Goal: Task Accomplishment & Management: Use online tool/utility

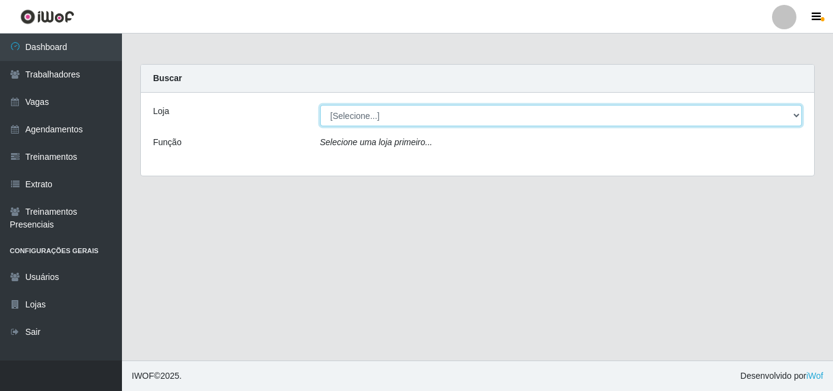
click at [437, 120] on select "[Selecione...] Extremoz Supermercados" at bounding box center [561, 115] width 482 height 21
select select "519"
click at [320, 105] on select "[Selecione...] Extremoz Supermercados" at bounding box center [561, 115] width 482 height 21
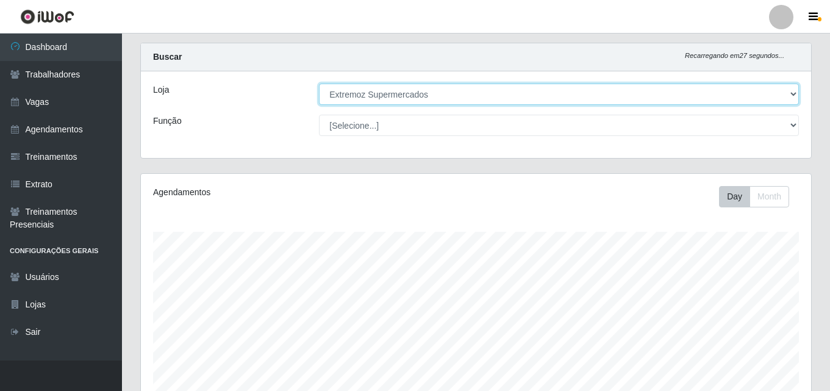
scroll to position [61, 0]
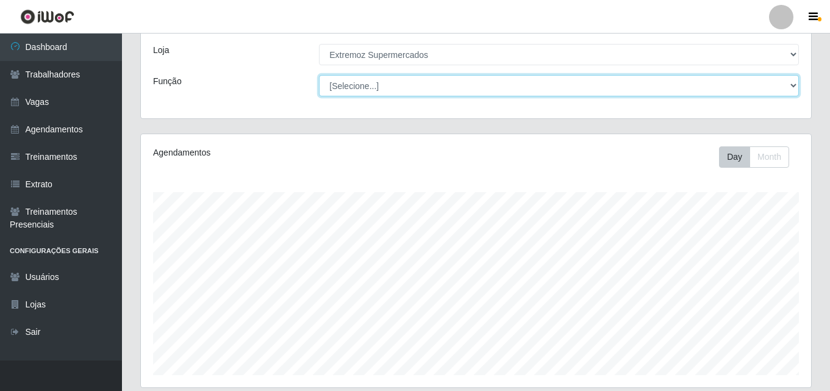
click at [360, 87] on select "[Selecione...] Embalador Embalador + Embalador ++ Operador de Caixa Operador de…" at bounding box center [559, 85] width 480 height 21
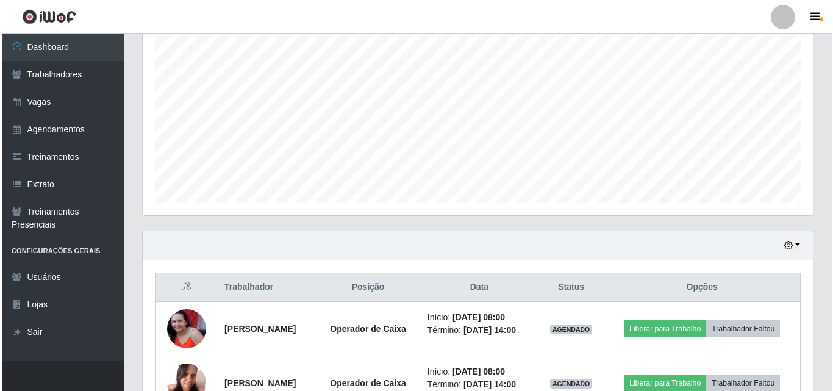
scroll to position [365, 0]
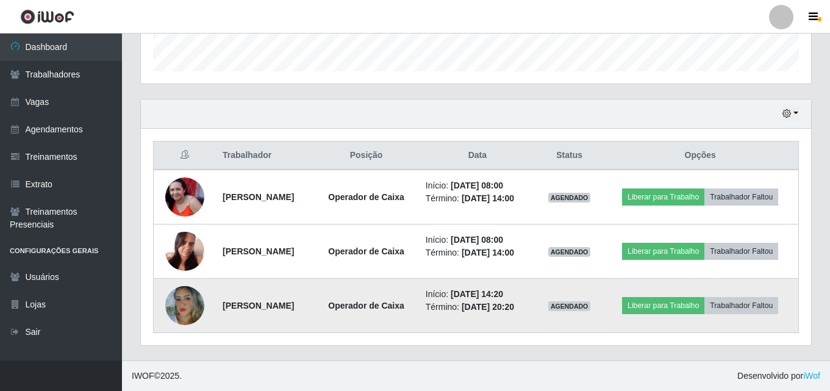
click at [174, 303] on img at bounding box center [184, 306] width 39 height 48
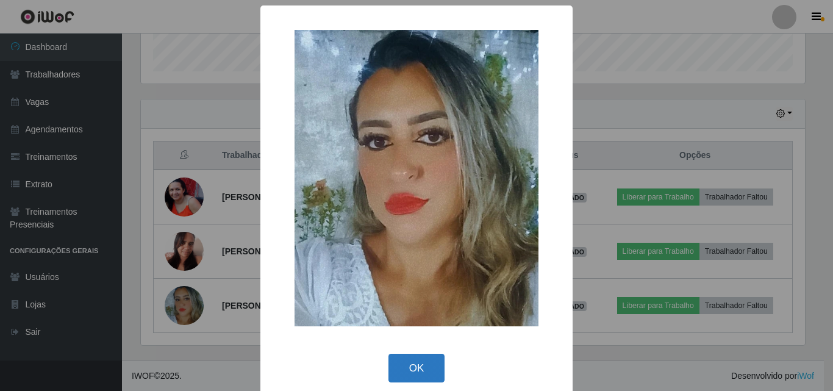
click at [411, 379] on button "OK" at bounding box center [416, 368] width 57 height 29
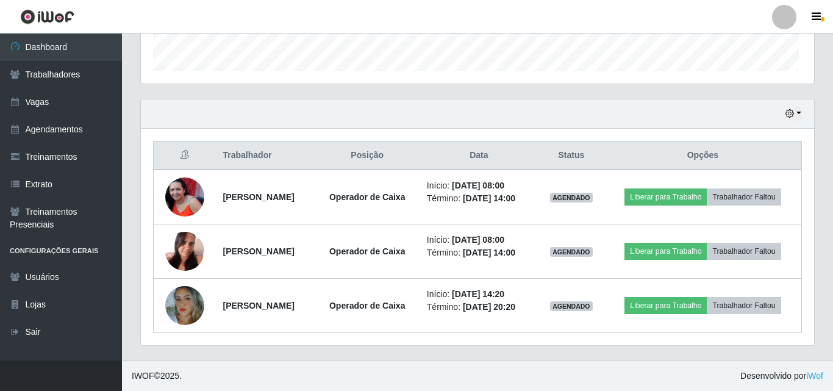
scroll to position [253, 670]
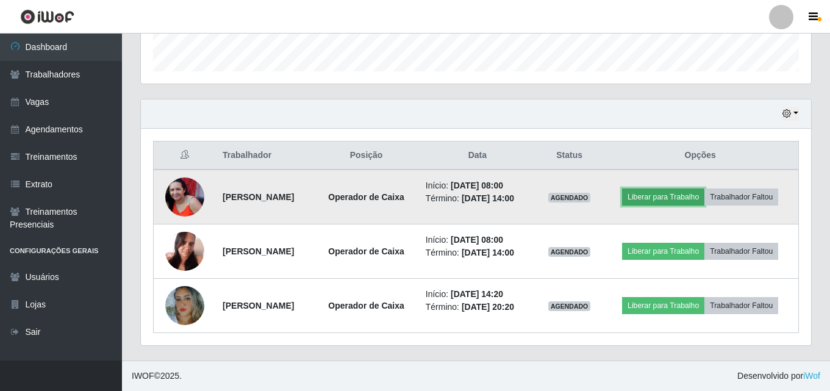
click at [663, 195] on button "Liberar para Trabalho" at bounding box center [663, 196] width 82 height 17
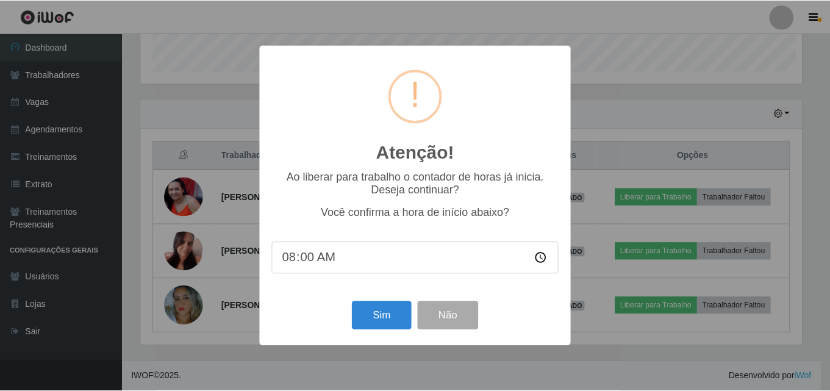
scroll to position [253, 664]
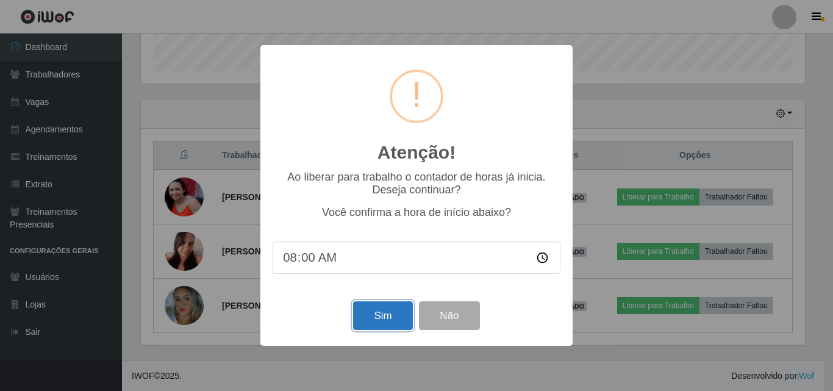
click at [390, 318] on button "Sim" at bounding box center [382, 315] width 59 height 29
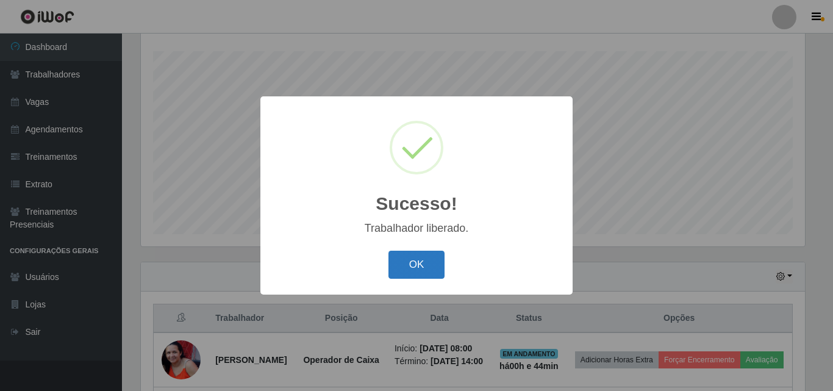
click at [403, 270] on button "OK" at bounding box center [416, 265] width 57 height 29
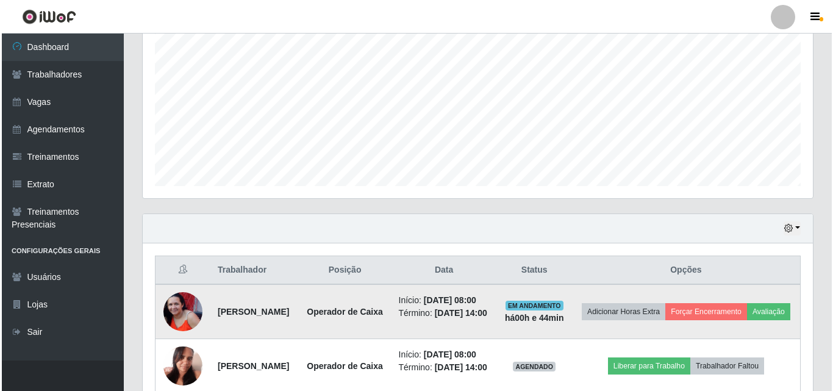
scroll to position [385, 0]
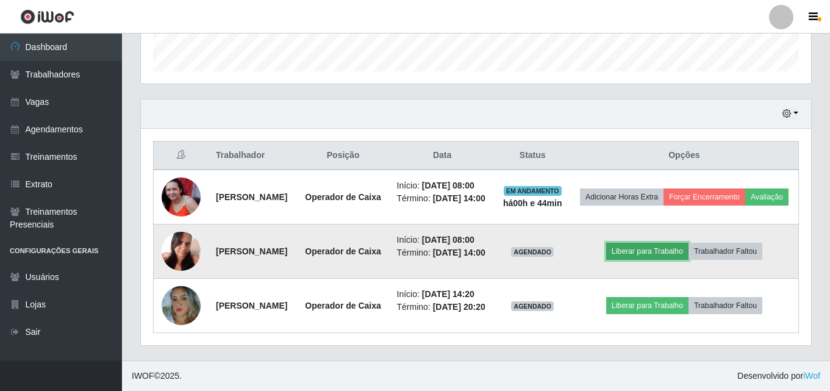
click at [667, 249] on button "Liberar para Trabalho" at bounding box center [647, 251] width 82 height 17
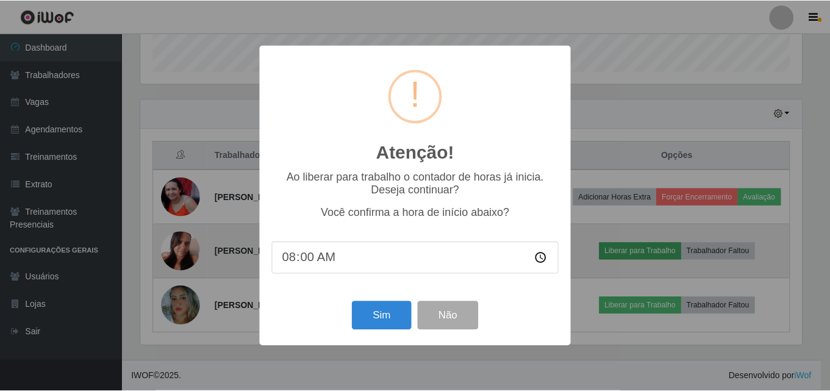
scroll to position [253, 664]
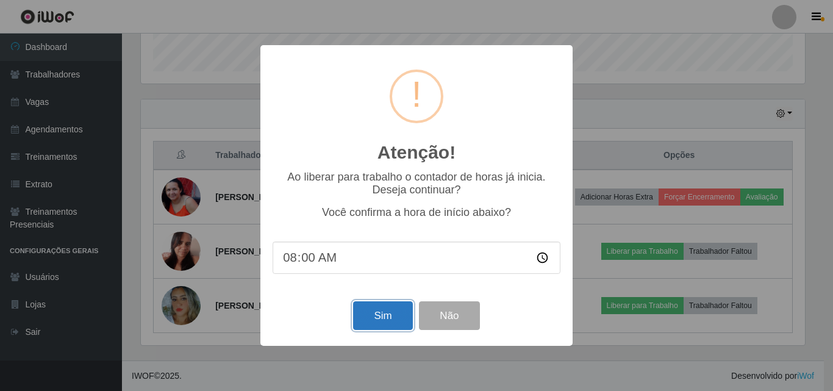
click at [367, 324] on button "Sim" at bounding box center [382, 315] width 59 height 29
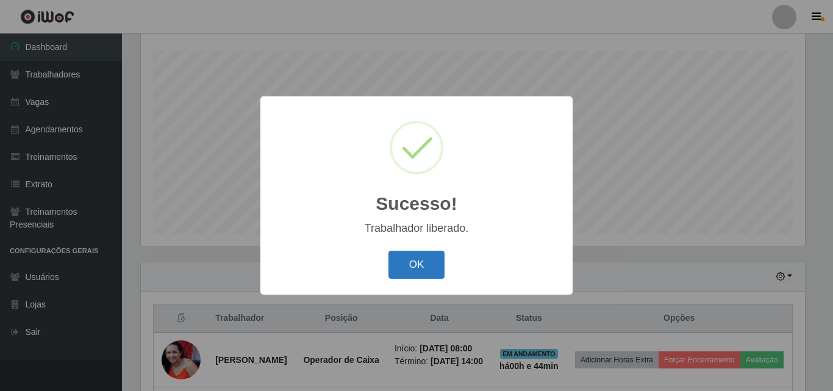
click at [408, 267] on button "OK" at bounding box center [416, 265] width 57 height 29
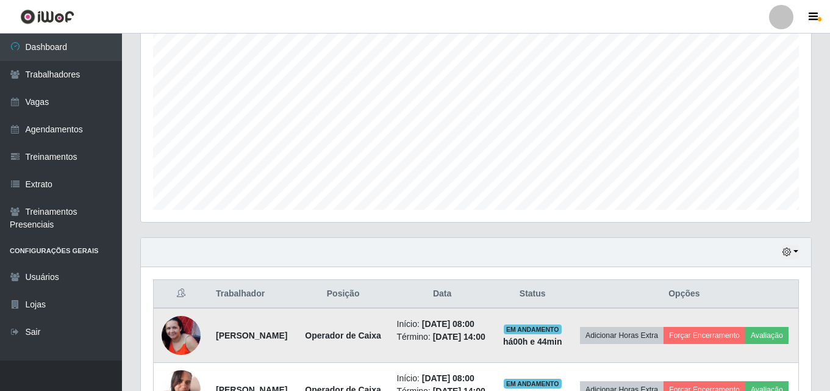
scroll to position [392, 0]
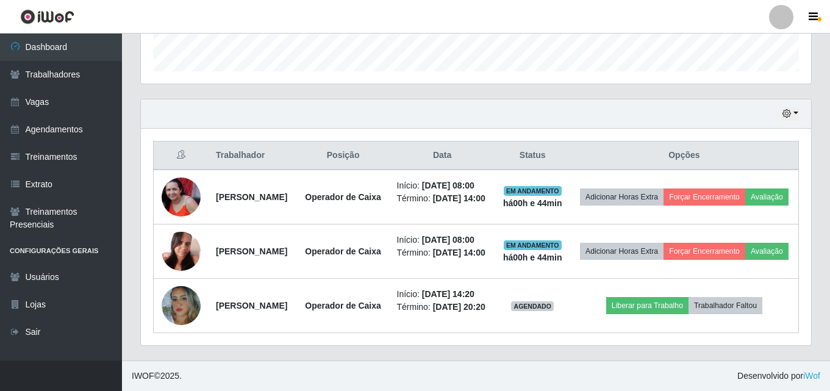
click at [320, 365] on footer "IWOF © 2025 . Desenvolvido por iWof" at bounding box center [476, 375] width 708 height 30
